Goal: Task Accomplishment & Management: Use online tool/utility

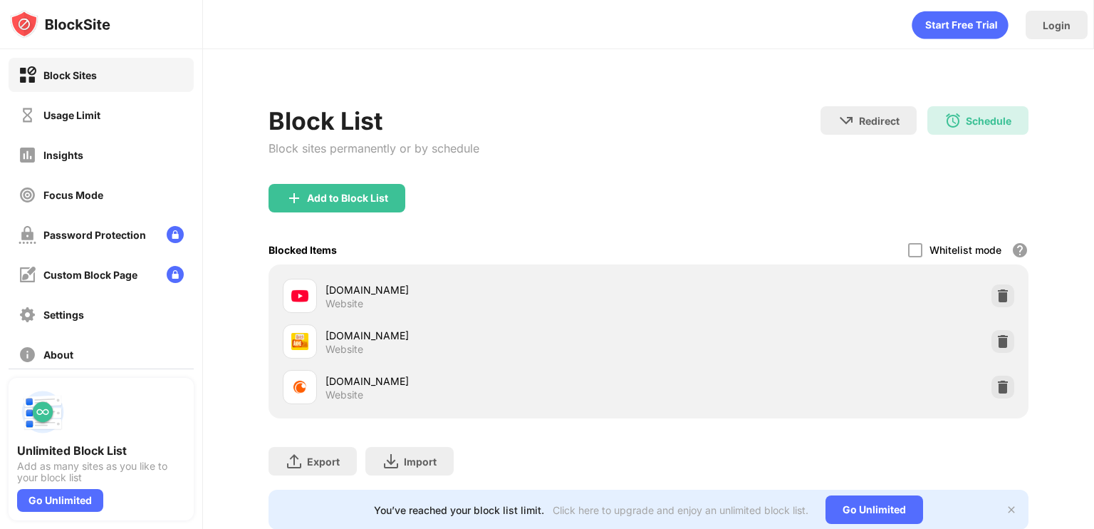
click at [962, 105] on div "Block List Block sites permanently or by schedule Redirect Choose a site to be …" at bounding box center [649, 309] width 760 height 440
click at [966, 115] on div "Schedule" at bounding box center [989, 121] width 46 height 12
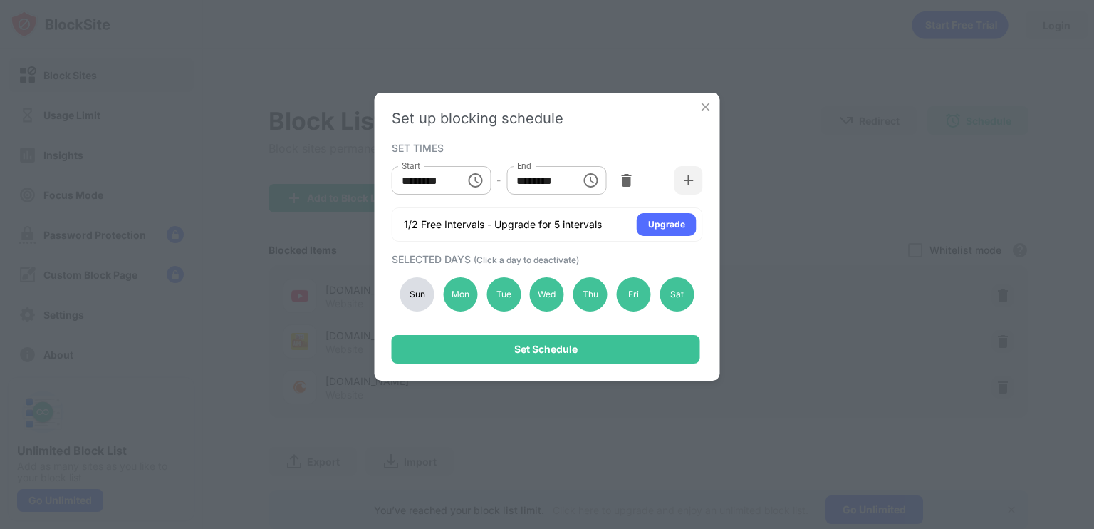
click at [583, 179] on icon "Choose time, selected time is 8:00 PM" at bounding box center [590, 180] width 14 height 14
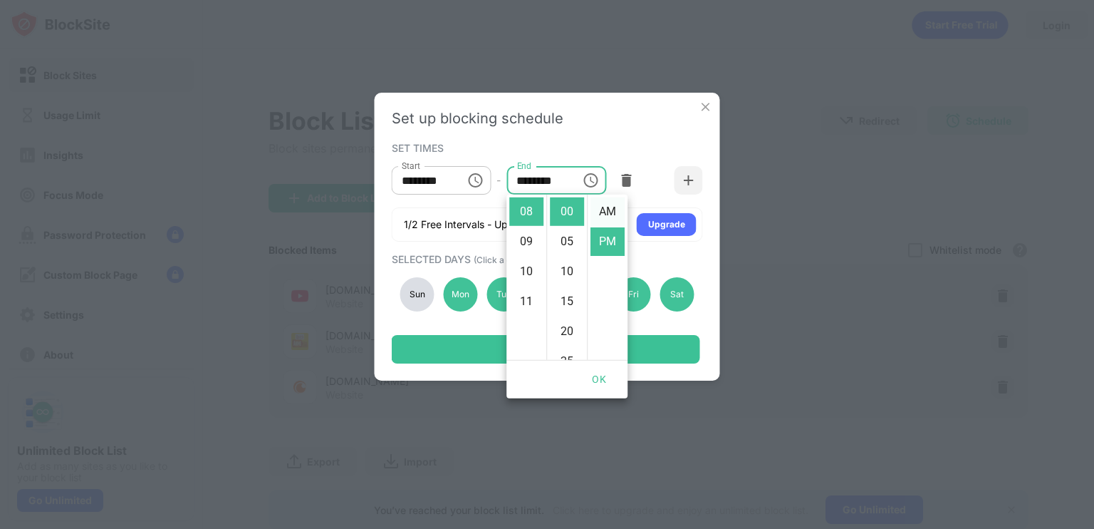
click at [601, 218] on li "AM" at bounding box center [608, 211] width 34 height 28
type input "********"
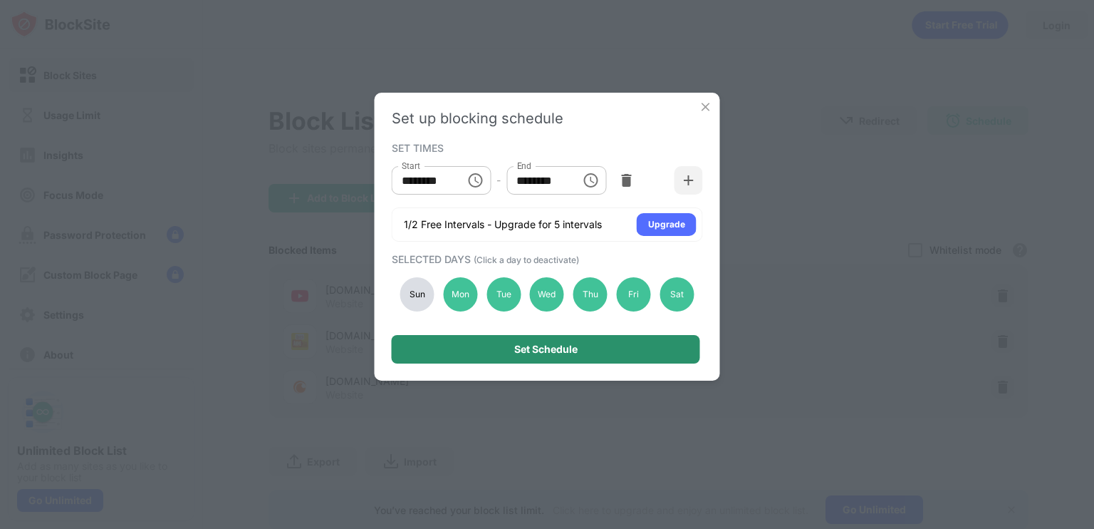
click at [591, 355] on div "Set Schedule" at bounding box center [546, 349] width 308 height 28
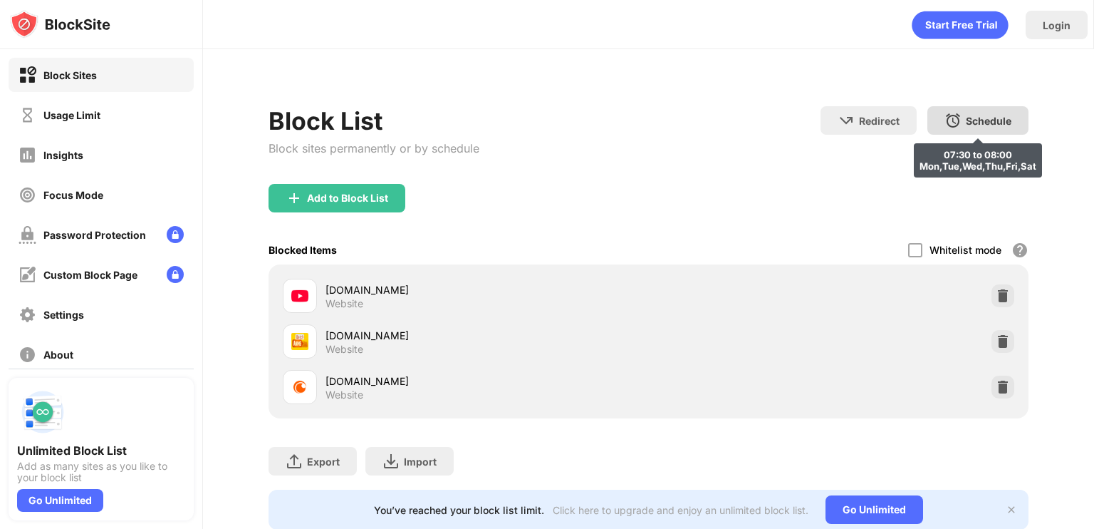
click at [966, 120] on div "Schedule" at bounding box center [989, 121] width 46 height 12
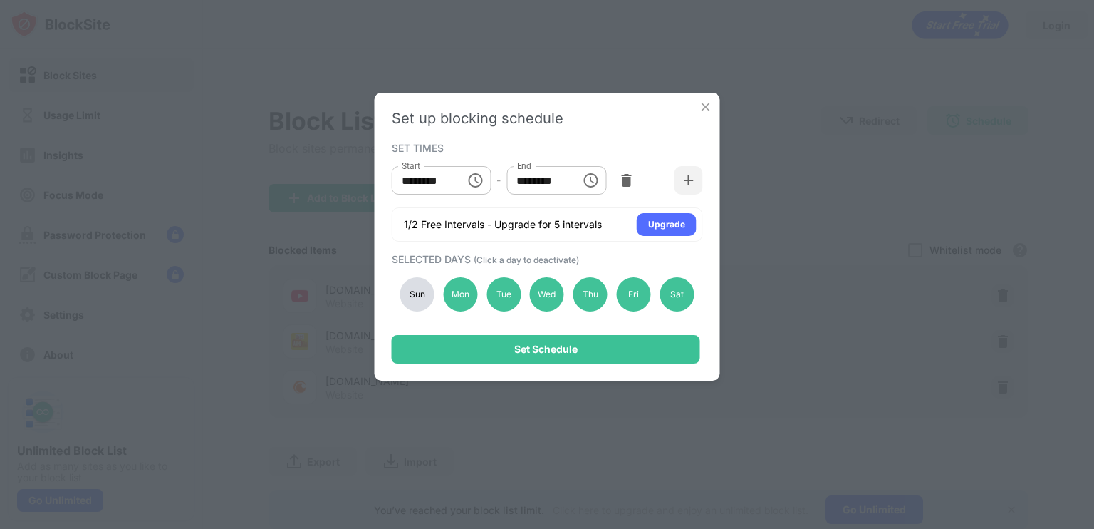
click at [593, 183] on icon "Choose time, selected time is 8:00 AM" at bounding box center [590, 180] width 17 height 17
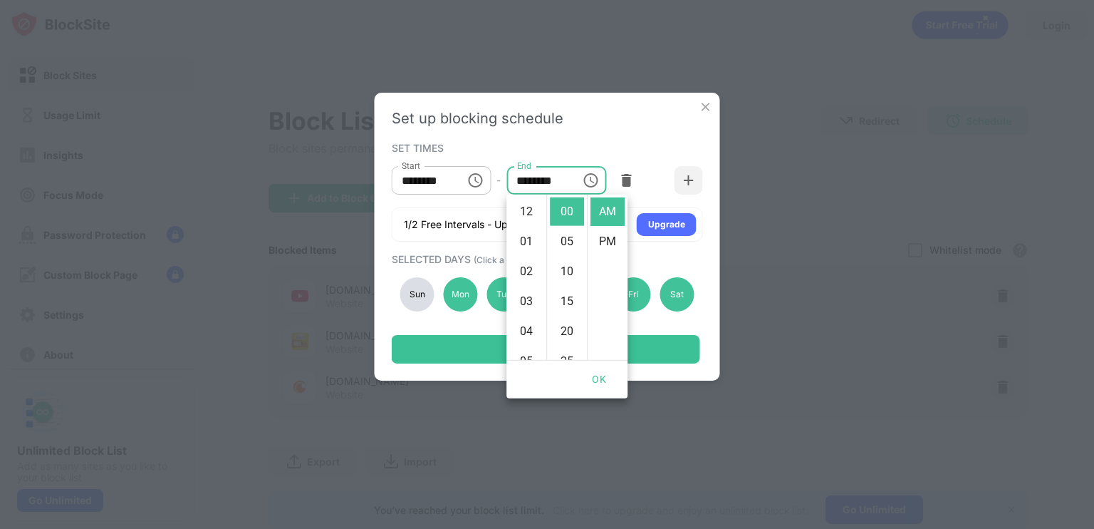
scroll to position [239, 0]
click at [596, 238] on li "PM" at bounding box center [608, 241] width 34 height 28
type input "********"
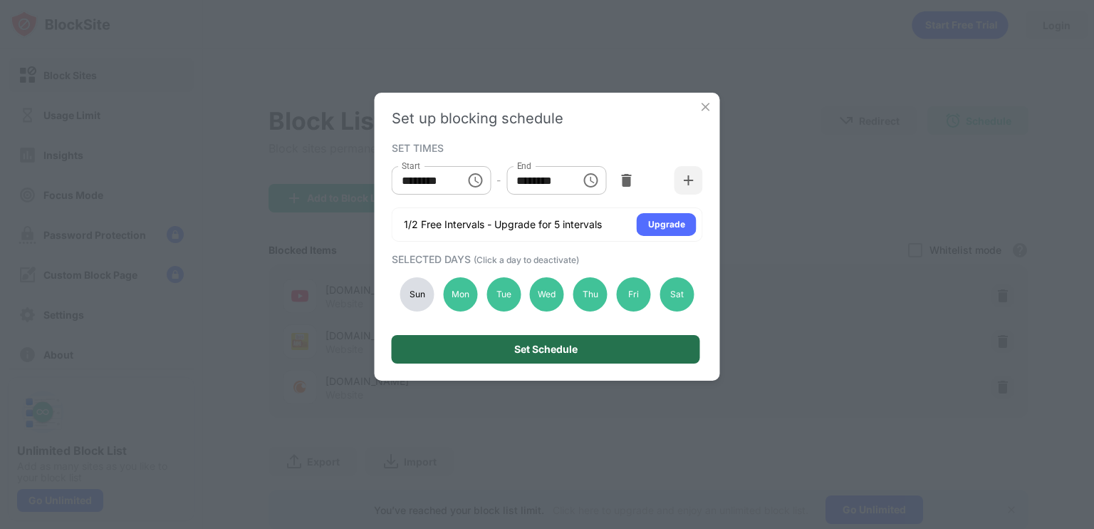
click at [593, 352] on div "Set Schedule" at bounding box center [546, 349] width 308 height 28
